Goal: Subscribe to service/newsletter

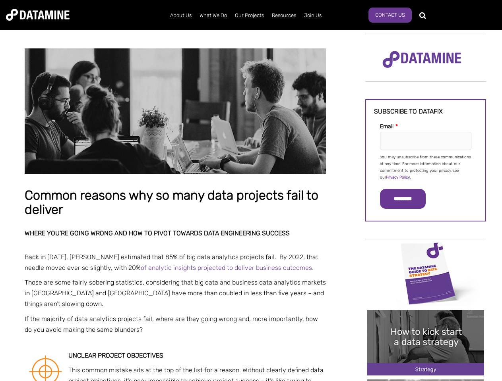
click at [425, 167] on p "You may unsubscribe from these communications at any time. For more information…" at bounding box center [425, 167] width 91 height 27
click at [407, 199] on input "*********" at bounding box center [403, 199] width 46 height 20
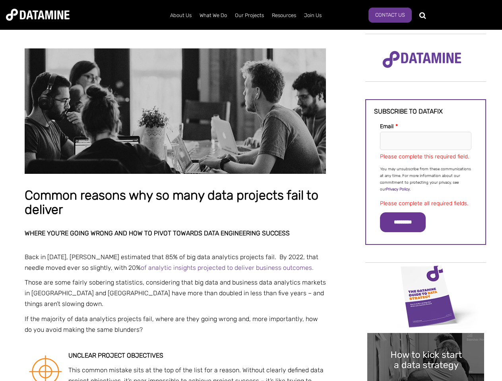
click at [425, 273] on img "Image grid with {{ image_count }} images." at bounding box center [425, 297] width 117 height 66
click at [425, 273] on div "✕" at bounding box center [251, 190] width 502 height 381
click at [425, 343] on div "✕" at bounding box center [251, 190] width 502 height 381
click at [425, 343] on img "Image grid with {{ image_count }} images." at bounding box center [425, 366] width 117 height 66
click at [425, 380] on div "✕" at bounding box center [251, 190] width 502 height 381
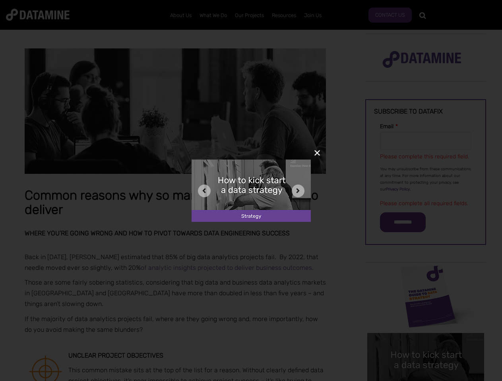
click at [425, 380] on div "✕" at bounding box center [251, 190] width 502 height 381
